Goal: Navigation & Orientation: Find specific page/section

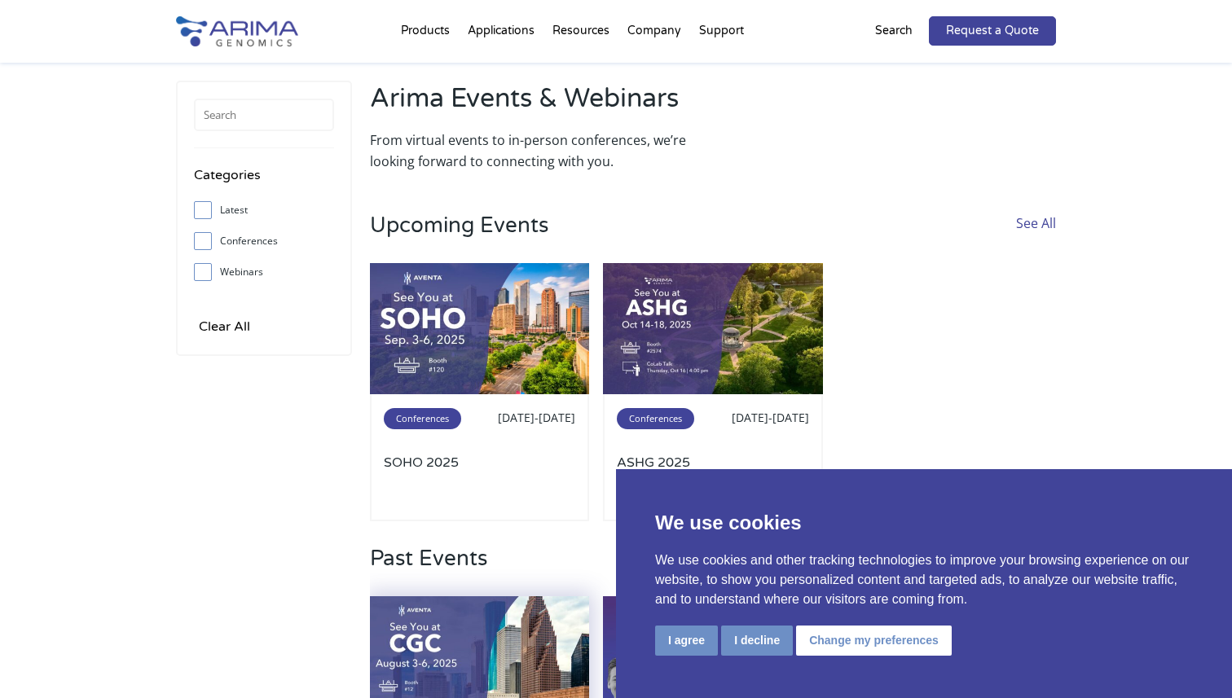
scroll to position [65, 0]
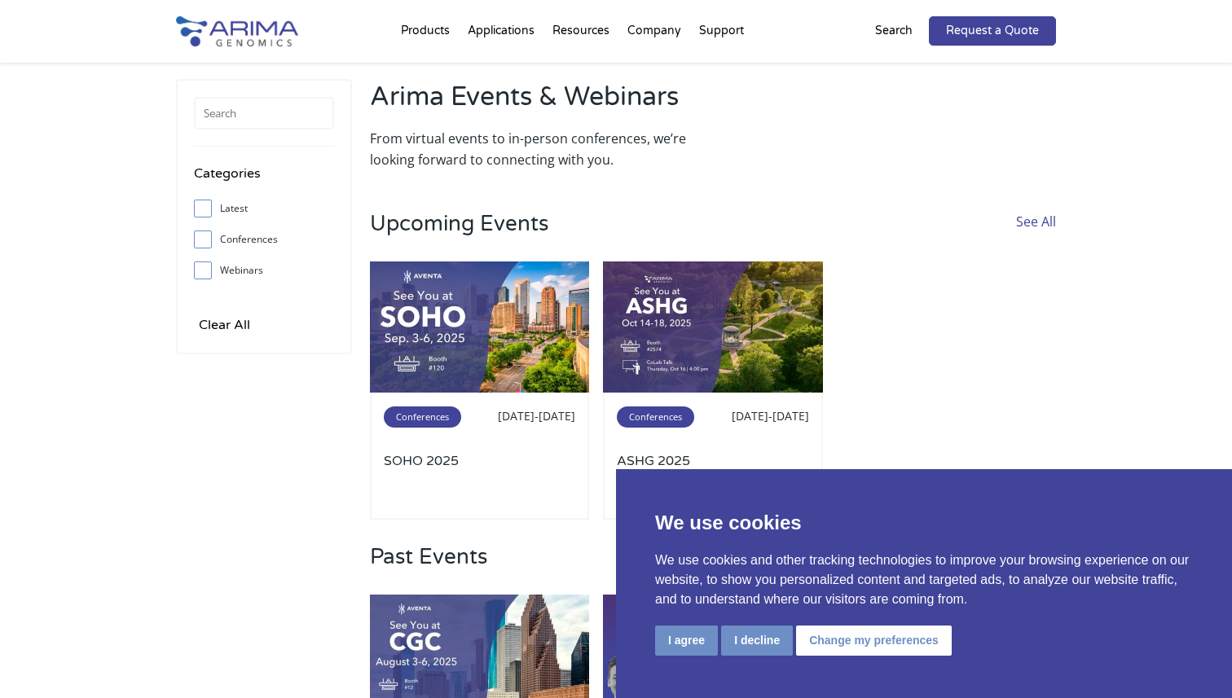
click at [1167, 355] on div "Categories Latest Conferences Webinars Clear All Arima Events & Webinars From v…" at bounding box center [616, 475] width 1232 height 887
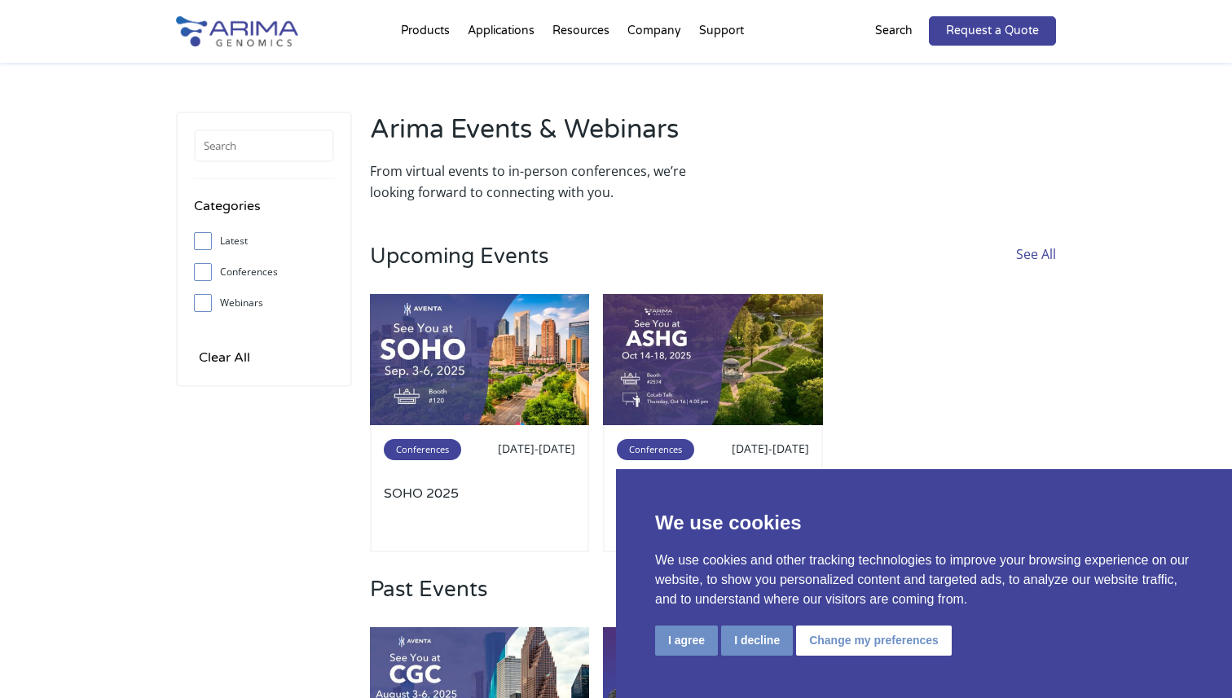
scroll to position [0, 0]
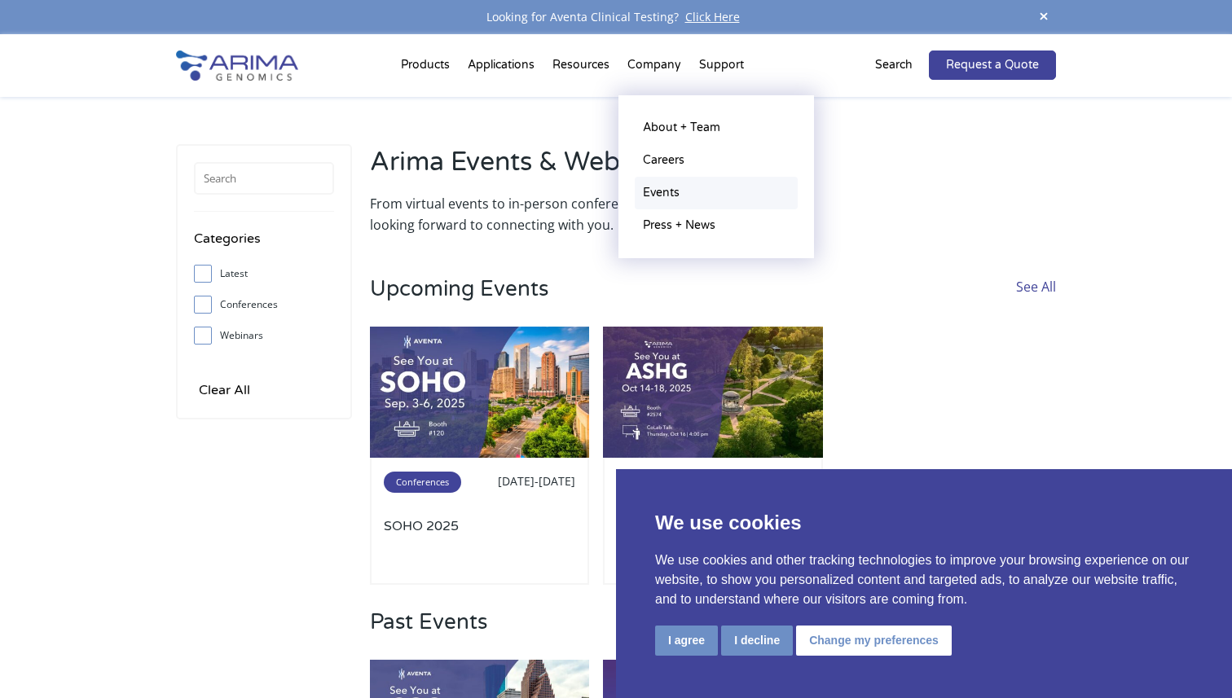
click at [655, 197] on link "Events" at bounding box center [716, 193] width 163 height 33
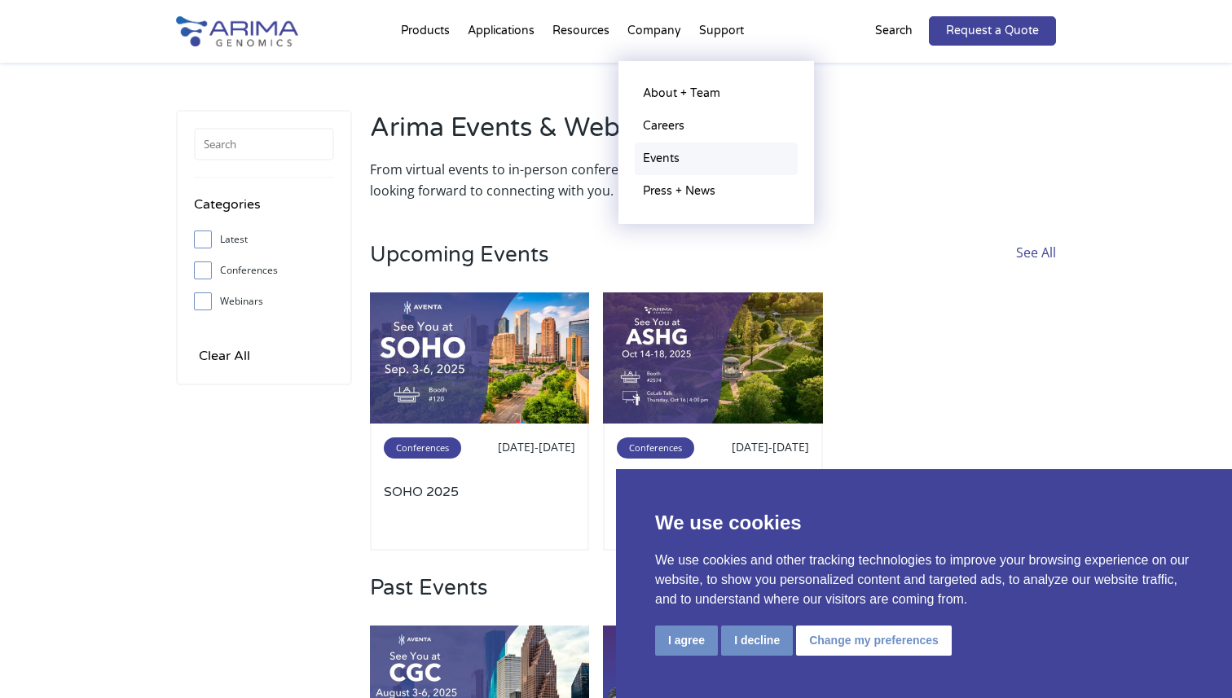
click at [664, 158] on link "Events" at bounding box center [716, 159] width 163 height 33
click at [651, 187] on link "Press + News" at bounding box center [716, 191] width 163 height 33
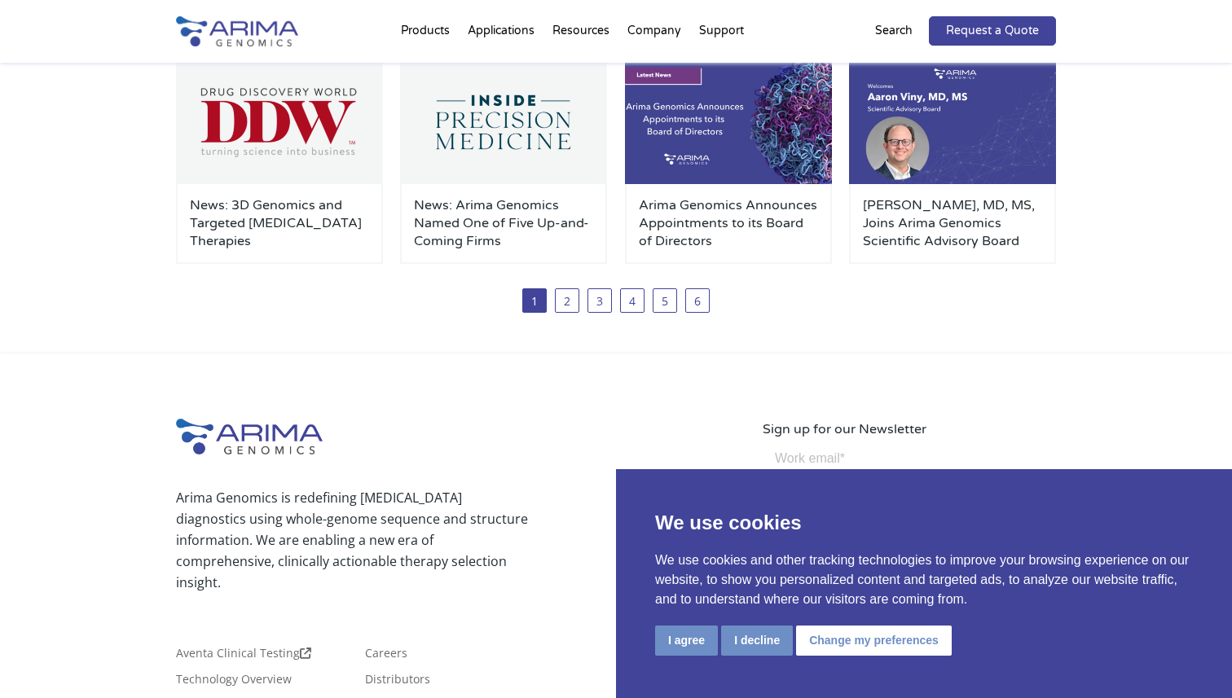
scroll to position [589, 0]
